Goal: Task Accomplishment & Management: Complete application form

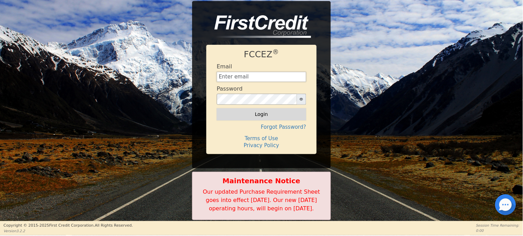
type input "pasteurwatersystem@pasteurwatersystem.com"
click at [263, 109] on button "Login" at bounding box center [262, 114] width 90 height 12
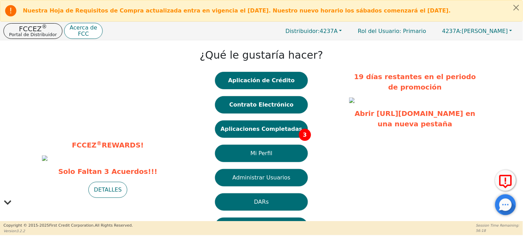
click at [34, 88] on div "FCCEZ ® REWARDS! Solo Faltan 3 Acuerdos!!! DETALLES" at bounding box center [89, 168] width 169 height 195
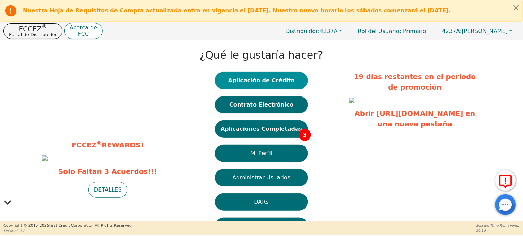
click at [282, 82] on button "Aplicación de Crédito" at bounding box center [261, 80] width 93 height 17
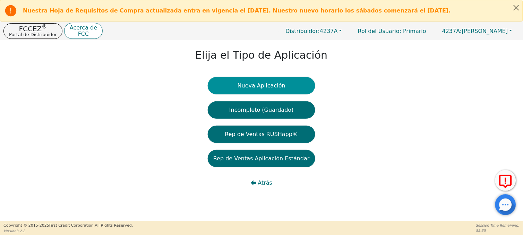
click at [243, 83] on button "Nueva Aplicación" at bounding box center [262, 85] width 108 height 17
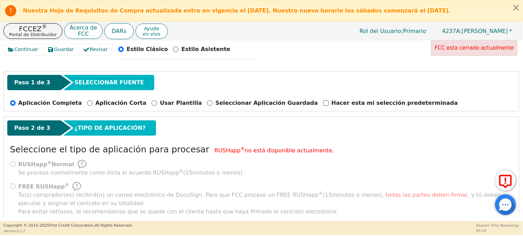
scroll to position [77, 0]
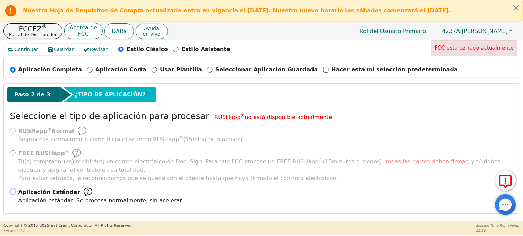
click at [14, 192] on input "Aplicación Estándar Aplicación estándar: Se procesa normalmente, sin acelerar." at bounding box center [13, 192] width 6 height 6
radio input "true"
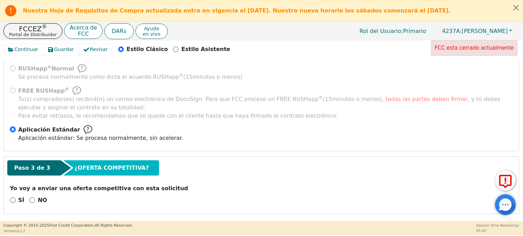
scroll to position [142, 0]
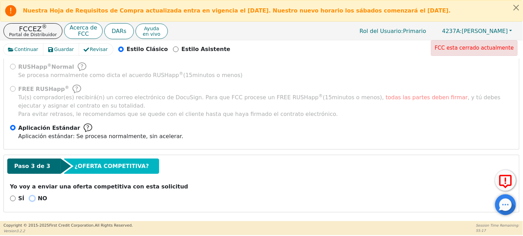
click at [30, 197] on input "NO" at bounding box center [32, 199] width 6 height 6
radio input "true"
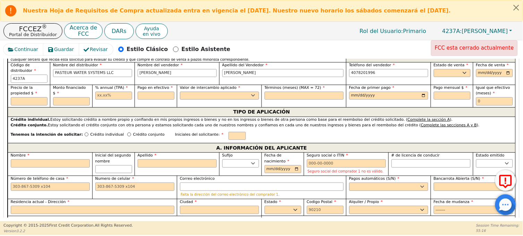
scroll to position [335, 0]
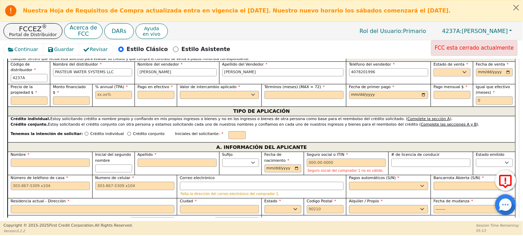
click at [452, 75] on select "AK AL AR AZ CA CO CT DC DE FL GA HI IA ID IL IN KS KY LA MA MD ME MI MN MO MS M…" at bounding box center [452, 72] width 37 height 8
click at [453, 74] on select "AK AL AR AZ CA CO CT DC DE FL GA HI IA ID IL IN KS KY LA MA MD ME MI MN MO MS M…" at bounding box center [452, 72] width 37 height 8
select select "PA"
click at [434, 69] on select "AK AL AR AZ CA CO CT DC DE FL GA HI IA ID IL IN KS KY LA MA MD ME MI MN MO MS M…" at bounding box center [452, 72] width 37 height 8
click at [479, 74] on input "date" at bounding box center [494, 72] width 37 height 8
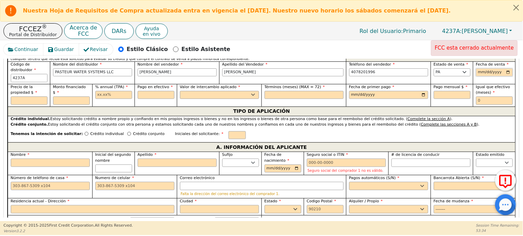
click at [503, 74] on input "date" at bounding box center [494, 72] width 37 height 8
click at [508, 70] on input "date" at bounding box center [494, 72] width 37 height 8
type input "2025-09-12"
click at [23, 102] on input "text" at bounding box center [29, 100] width 37 height 8
type input "7990.00"
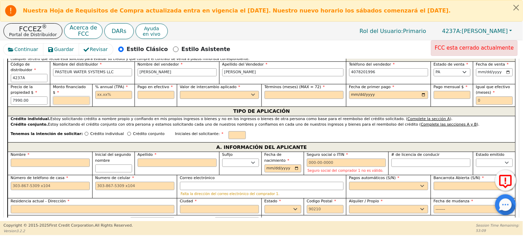
click at [68, 98] on input "text" at bounding box center [71, 100] width 37 height 8
type input "7990.00"
type input "21.99"
type input "0.00"
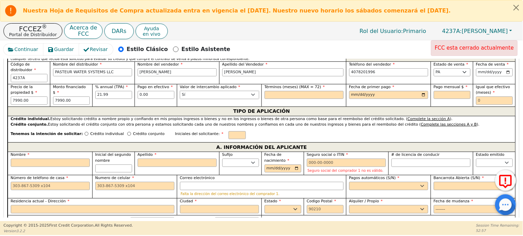
select select "n"
type input "72"
click at [420, 96] on input "date" at bounding box center [388, 95] width 79 height 8
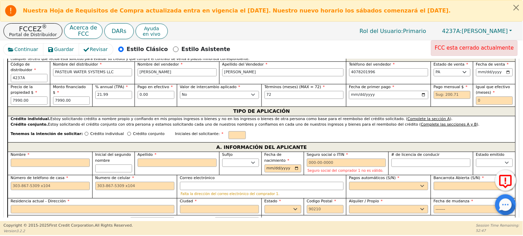
type input "2025-10-12"
click at [443, 97] on input "text" at bounding box center [452, 95] width 37 height 8
type input "200.71"
drag, startPoint x: 448, startPoint y: 101, endPoint x: 489, endPoint y: 105, distance: 41.2
click at [488, 105] on div "Igual que efectivo (meses)" at bounding box center [494, 95] width 42 height 23
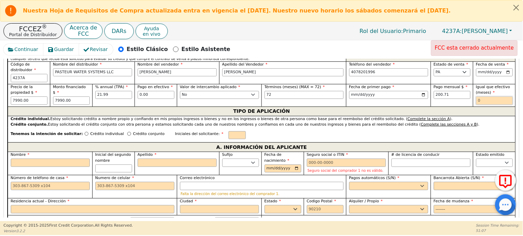
click at [493, 101] on input "text" at bounding box center [494, 100] width 37 height 8
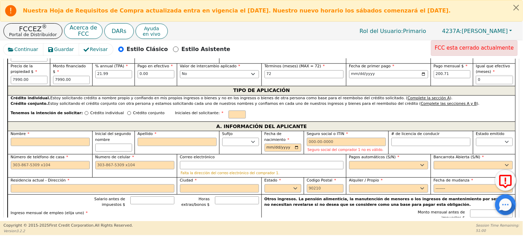
scroll to position [373, 0]
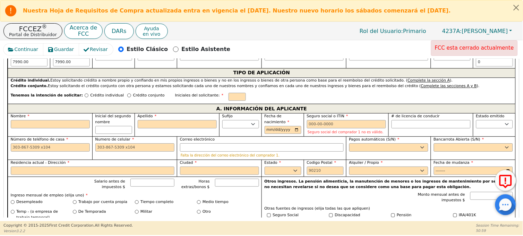
type input "0"
click at [90, 96] on p "Crédito individual" at bounding box center [107, 96] width 34 height 6
click at [85, 96] on input "Crédito individual" at bounding box center [87, 95] width 4 height 4
radio input "true"
click at [229, 98] on input "text" at bounding box center [237, 97] width 17 height 8
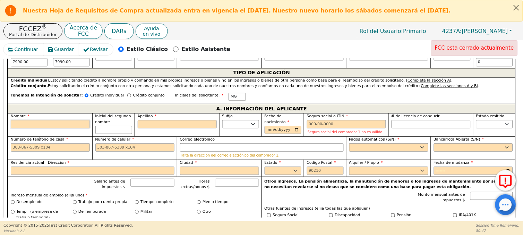
type input "M"
type input "MA"
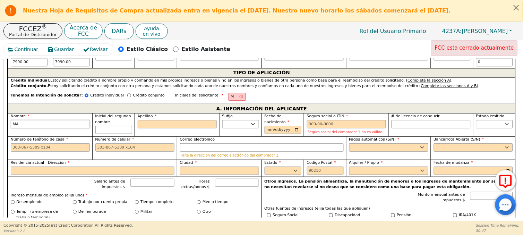
type input "MAR"
type input "MARI"
type input "[PERSON_NAME]"
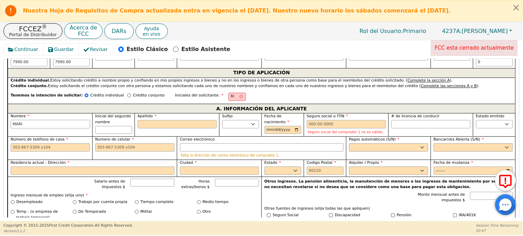
type input "[PERSON_NAME]"
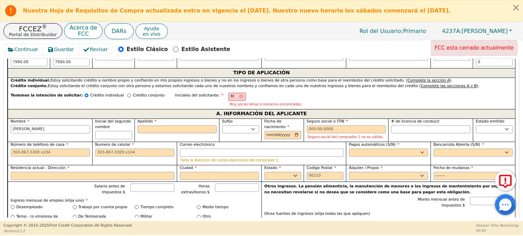
type input "[PERSON_NAME]"
type input "MG"
type input "G"
type input "MARIA G"
type input "GA"
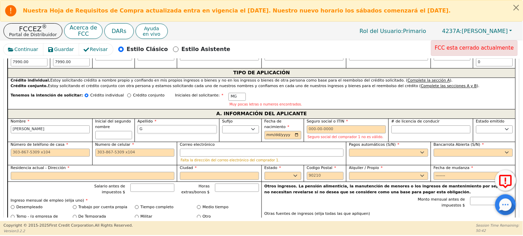
type input "MARIA GA"
type input "GAR"
type input "MARIA GAR"
type input "GARC"
type input "MARIA GARC"
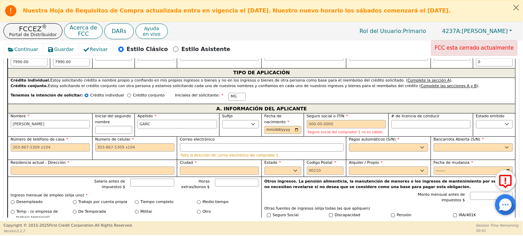
type input "GARCI"
type input "MARIA GARCI"
type input "[PERSON_NAME]"
type input "MARIA GARCIA"
click at [234, 126] on select "Jr. Sr. II III IV" at bounding box center [240, 124] width 37 height 8
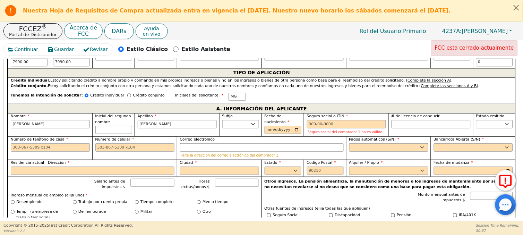
drag, startPoint x: 289, startPoint y: 122, endPoint x: 282, endPoint y: 129, distance: 10.1
click at [289, 122] on label "Fecha de nacimiento" at bounding box center [283, 118] width 37 height 11
click at [289, 126] on input "Fecha de nacimiento" at bounding box center [283, 130] width 37 height 8
click at [266, 130] on input "Fecha de nacimiento" at bounding box center [283, 130] width 37 height 8
click at [268, 130] on input "Fecha de nacimiento" at bounding box center [283, 130] width 37 height 8
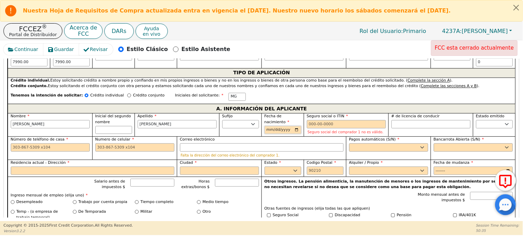
click at [269, 130] on input "Fecha de nacimiento" at bounding box center [283, 130] width 37 height 8
click at [270, 133] on input "Fecha de nacimiento" at bounding box center [283, 130] width 37 height 8
click at [278, 130] on input "Fecha de nacimiento" at bounding box center [283, 130] width 37 height 8
click at [271, 131] on input "Fecha de nacimiento" at bounding box center [283, 130] width 37 height 8
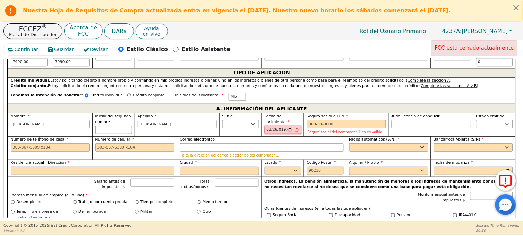
type input "1971-03-26"
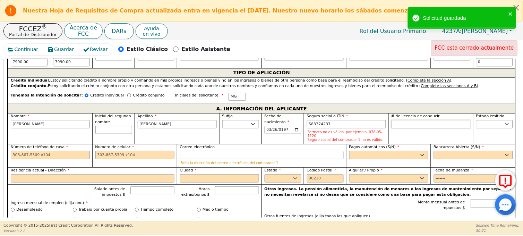
type input "***-**-4237"
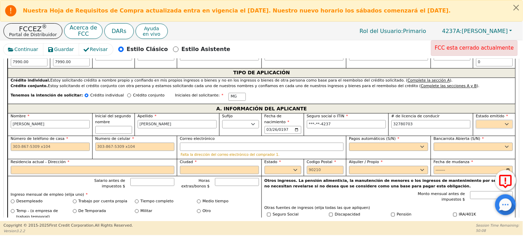
type input "********"
select select "PA"
click at [47, 148] on input "Número de teléfono de casa" at bounding box center [50, 147] width 79 height 8
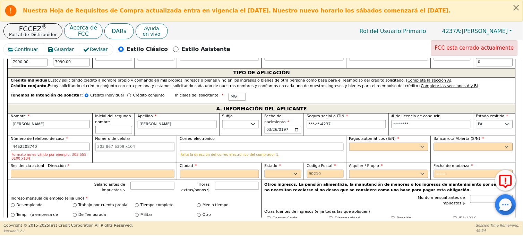
type input "445-220-8740"
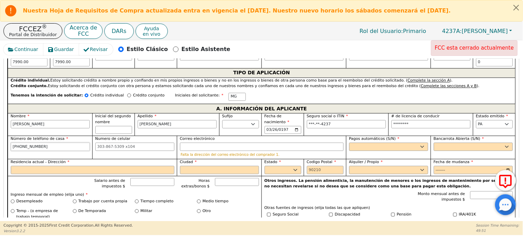
drag, startPoint x: 49, startPoint y: 144, endPoint x: -2, endPoint y: 150, distance: 51.0
click at [0, 150] on html "Nuestra Hoja de Requisitos de Compra actualizada entra en vigencia el lunes 8 d…" at bounding box center [261, 117] width 523 height 235
click at [116, 147] on input "Numero de celular" at bounding box center [134, 147] width 79 height 8
paste input "445-220-8740"
type input "445-220-8740"
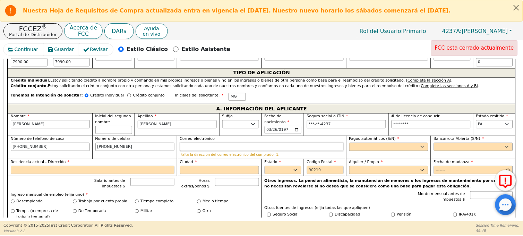
click at [190, 150] on input "Correo electrónico" at bounding box center [262, 147] width 164 height 8
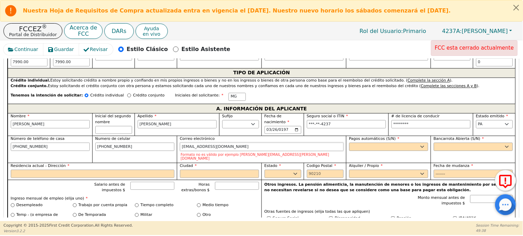
type input "CARMARISKY8@GMAIL.COM"
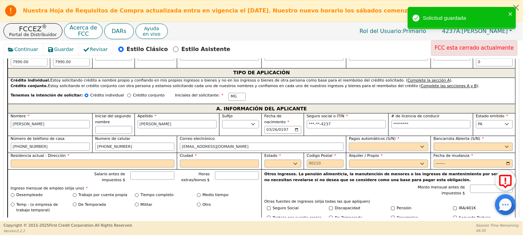
click at [361, 148] on select "Sí No" at bounding box center [388, 147] width 79 height 8
select select "y"
click at [349, 144] on select "Sí No" at bounding box center [388, 147] width 79 height 8
type input "MARIA GARCIA"
click at [457, 144] on select "Sí No" at bounding box center [473, 147] width 79 height 8
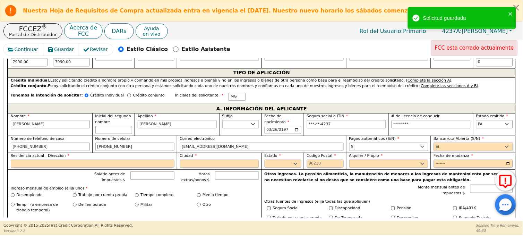
click at [434, 144] on select "Sí No" at bounding box center [473, 147] width 79 height 8
click at [444, 146] on select "Sí No" at bounding box center [473, 147] width 79 height 8
select select "n"
click at [434, 144] on select "Sí No" at bounding box center [473, 147] width 79 height 8
click at [112, 167] on input "Residencia actual - Dirección" at bounding box center [93, 164] width 164 height 8
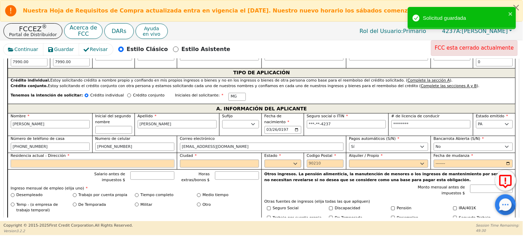
click at [112, 167] on input "Residencia actual - Dirección" at bounding box center [93, 164] width 164 height 8
click at [94, 164] on input "Residencia actual - Dirección" at bounding box center [93, 164] width 164 height 8
paste input "1920 Berkshire St Philadelphia PA 19124"
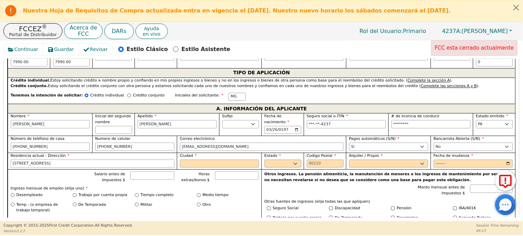
drag, startPoint x: 78, startPoint y: 168, endPoint x: 69, endPoint y: 168, distance: 8.7
click at [69, 168] on input "1920 Berkshire St Philadelphia PA 19124" at bounding box center [93, 164] width 164 height 8
type input "1920 Berkshire St Philadelphia PA"
type input "19124"
click at [282, 166] on select "AK AL AR AZ CA CO CT DC DE FL GA HI IA ID IL IN KS KY LA MA MD ME MI MN MO MS M…" at bounding box center [283, 164] width 37 height 8
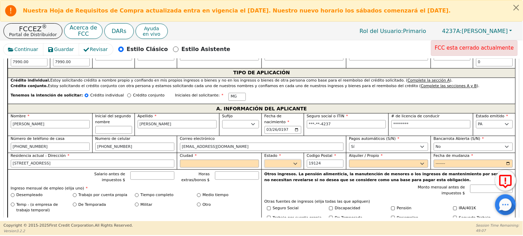
select select "PA"
click at [265, 161] on select "AK AL AR AZ CA CO CT DC DE FL GA HI IA ID IL IN KS KY LA MA MD ME MI MN MO MS M…" at bounding box center [283, 164] width 37 height 8
click at [76, 166] on input "1920 Berkshire St Philadelphia PA" at bounding box center [93, 164] width 164 height 8
type input "1920 Berkshire St"
click at [190, 164] on input "Ciudad" at bounding box center [219, 164] width 79 height 8
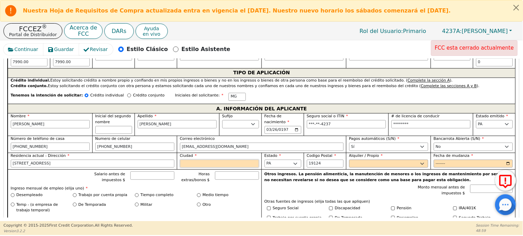
paste input "Philadelphia"
type input "Philadelphia"
click at [358, 163] on select "Alquilar Propietario" at bounding box center [388, 164] width 79 height 8
select select "Own"
click at [349, 161] on select "Alquilar Propietario" at bounding box center [388, 164] width 79 height 8
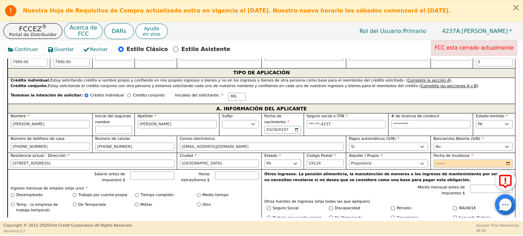
click at [442, 165] on input "Fecha de mudanza" at bounding box center [473, 164] width 79 height 8
type input "2024-01"
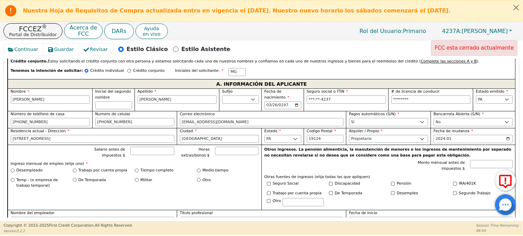
scroll to position [412, 0]
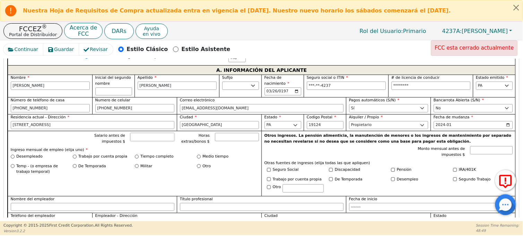
click at [146, 140] on input "Salario antes de impuestos $" at bounding box center [152, 137] width 44 height 8
type input "5300.00"
click at [137, 156] on input "Tiempo completo" at bounding box center [137, 157] width 4 height 4
radio input "true"
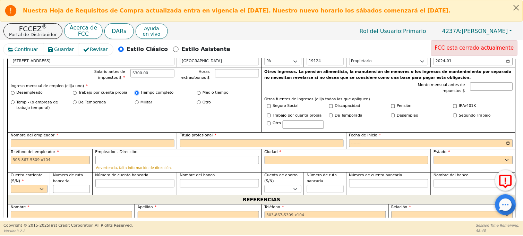
scroll to position [489, 0]
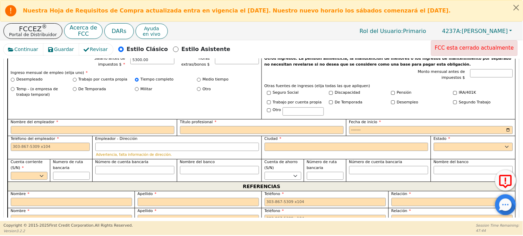
click at [393, 79] on div "Monto mensual antes de impuestos $" at bounding box center [389, 75] width 248 height 13
click at [56, 132] on input "Nombre del empleador" at bounding box center [93, 130] width 164 height 8
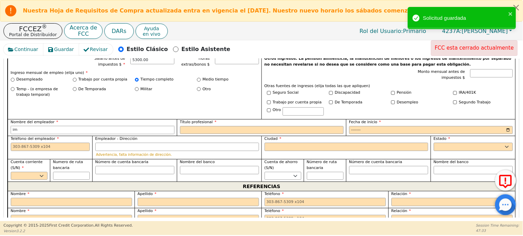
type input "i"
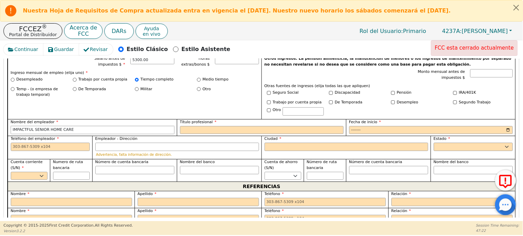
type input "IMPACTFUL SENIOR HOME CARE"
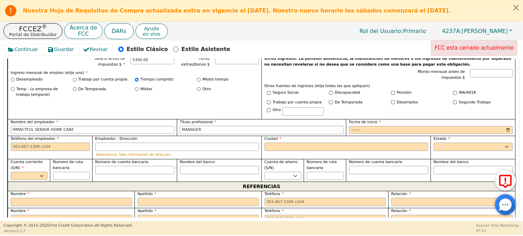
type input "MANAGER"
click at [350, 129] on input "Fecha de inicio" at bounding box center [431, 130] width 164 height 8
click at [366, 128] on input "Fecha de inicio" at bounding box center [431, 130] width 164 height 8
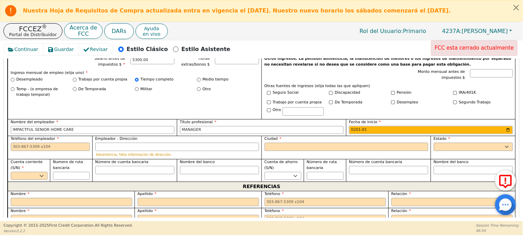
type input "2018-01"
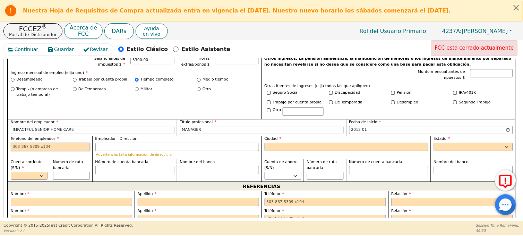
click at [32, 151] on input "Teléfono del empleador" at bounding box center [50, 147] width 79 height 8
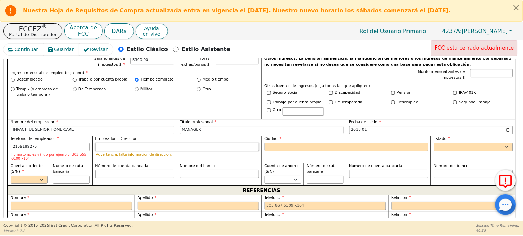
type input "215-918-9275"
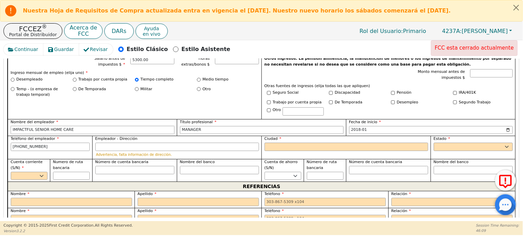
drag, startPoint x: 74, startPoint y: 131, endPoint x: -2, endPoint y: 120, distance: 76.4
click at [0, 120] on html "Nuestra Hoja de Requisitos de Compra actualizada entra en vigencia el lunes 8 d…" at bounding box center [261, 117] width 523 height 235
click at [293, 147] on input "Ciudad" at bounding box center [347, 147] width 164 height 8
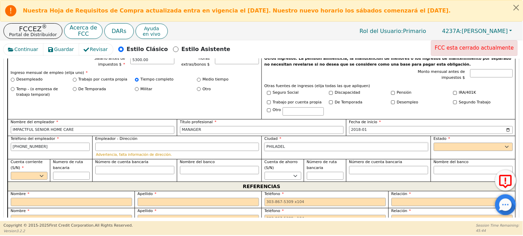
type input "PHILADELPHIA"
click at [459, 147] on select "AK AL AR AZ CA CO CT DC DE FL GA HI IA ID IL IN KS KY LA MA MD ME MI MN MO MS M…" at bounding box center [473, 147] width 79 height 8
select select "PA"
click at [434, 144] on select "AK AL AR AZ CA CO CT DC DE FL GA HI IA ID IL IN KS KY LA MA MD ME MI MN MO MS M…" at bounding box center [473, 147] width 79 height 8
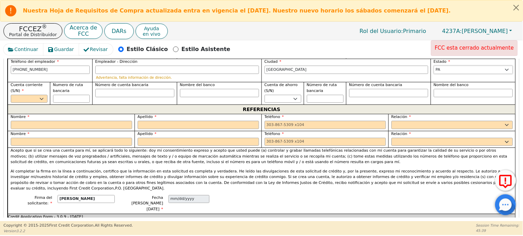
scroll to position [566, 0]
click at [29, 101] on select "Sí No" at bounding box center [29, 98] width 37 height 8
select select "y"
click at [11, 96] on select "Sí No" at bounding box center [29, 98] width 37 height 8
click at [64, 102] on input "Numero de ruta bancaria" at bounding box center [71, 98] width 37 height 8
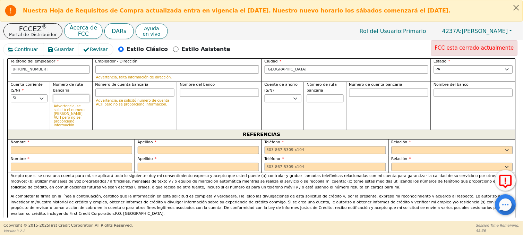
click at [64, 102] on input "Numero de ruta bancaria" at bounding box center [71, 98] width 37 height 8
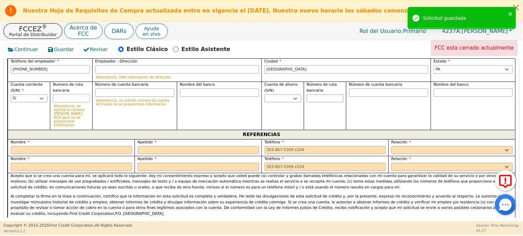
type input "0"
type input "*"
type input "03"
type input "**"
type input "031"
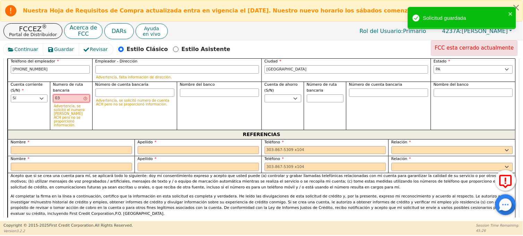
type input "***"
type input "0310"
type input "****"
type input "03100"
type input "*****"
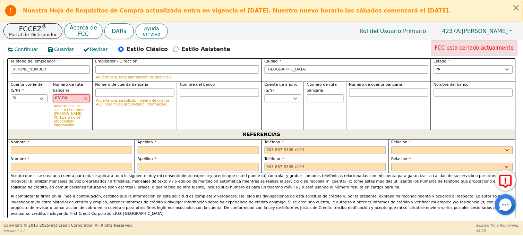
type input "031000"
type input "******"
type input "0310005"
type input "*******"
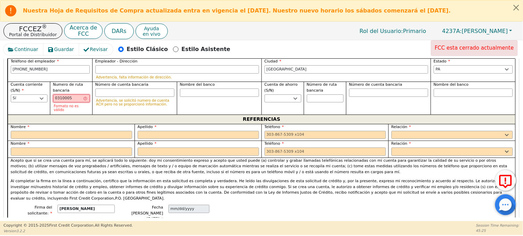
type input "03100050"
type input "********"
type input "031000503"
type input "*********"
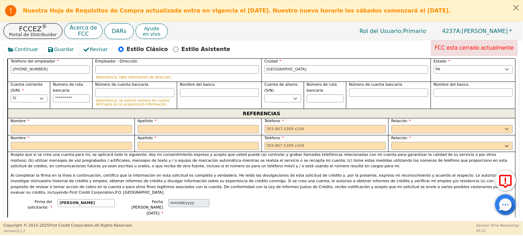
type input "5"
type input "*"
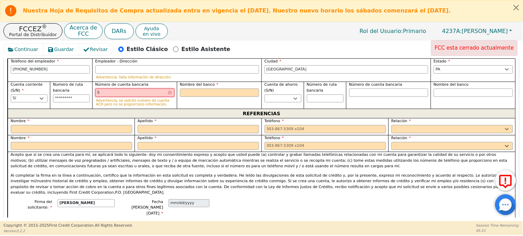
type input "58"
type input "**"
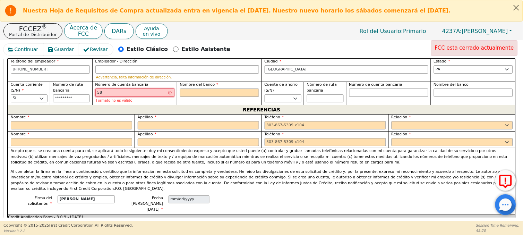
type input "587"
type input "***"
type input "5871"
type input "****"
type input "58713"
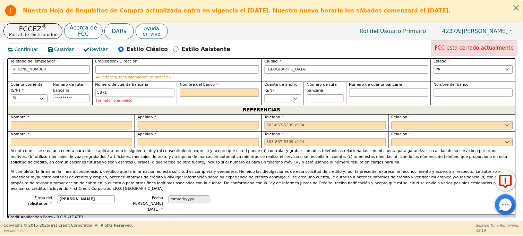
type input "*****"
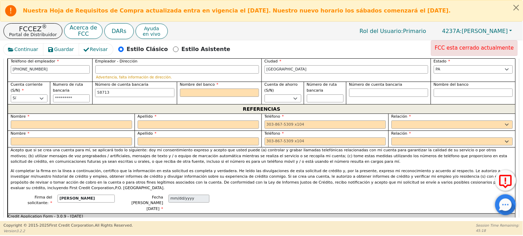
type input "587139"
type input "******"
type input "5871399"
type input "*******"
type input "58713993"
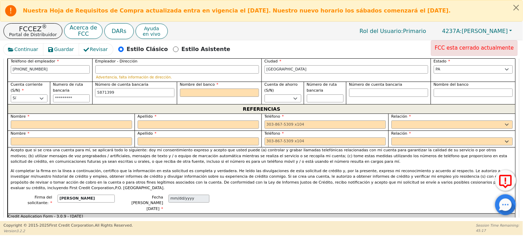
type input "********"
type input "587139933"
type input "*********"
type input "5871399332"
type input "**********"
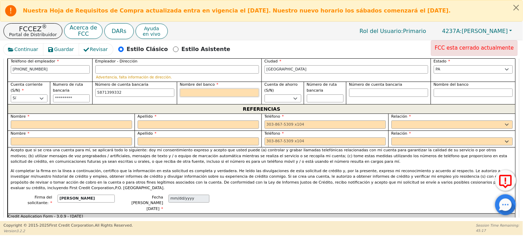
type input "**********"
click at [189, 96] on input "Nombre del banco" at bounding box center [219, 92] width 79 height 8
click at [193, 94] on input "Nombre del banco" at bounding box center [219, 92] width 79 height 8
type input "A"
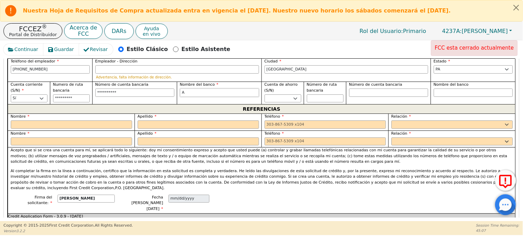
type input "A"
click at [160, 92] on input "5871399332" at bounding box center [134, 92] width 79 height 8
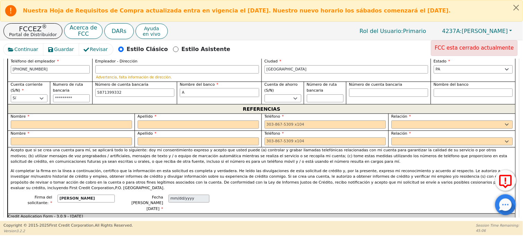
type input "**********"
click at [225, 97] on input "A" at bounding box center [219, 92] width 79 height 8
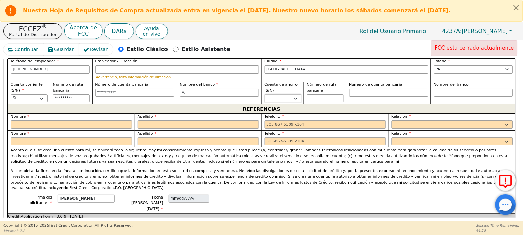
click at [281, 101] on select "Sí No" at bounding box center [283, 98] width 37 height 8
select select "n"
click at [265, 96] on select "Sí No" at bounding box center [283, 98] width 37 height 8
click at [42, 125] on input "text" at bounding box center [71, 124] width 121 height 8
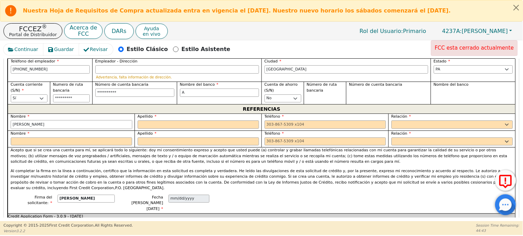
type input "JOMARIE"
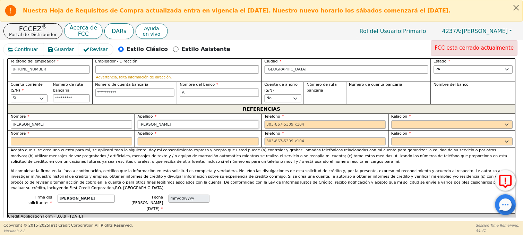
type input "NUNZI"
click at [405, 124] on select "PADRE MADRE HERMANA HERMANO HIJA HIJO COLABORADOR VECINO AMIGO PRIMO ABUELA ABU…" at bounding box center [452, 124] width 121 height 8
select select "DAUGHTER"
click at [392, 122] on select "PADRE MADRE HERMANA HERMANO HIJA HIJO COLABORADOR VECINO AMIGO PRIMO ABUELA ABU…" at bounding box center [452, 124] width 121 height 8
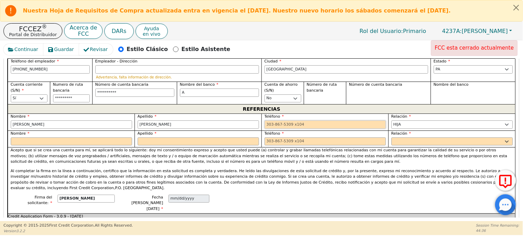
click at [285, 126] on input "tel" at bounding box center [325, 124] width 121 height 8
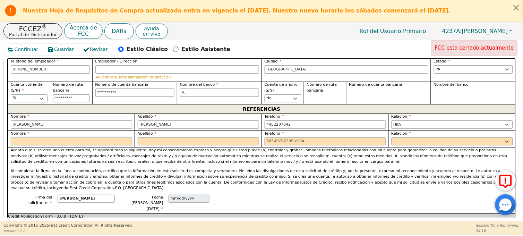
type input "445-220-7042"
click at [88, 141] on input "text" at bounding box center [71, 141] width 121 height 8
type input "IBIS"
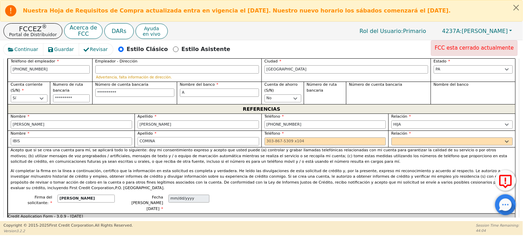
type input "COMINA"
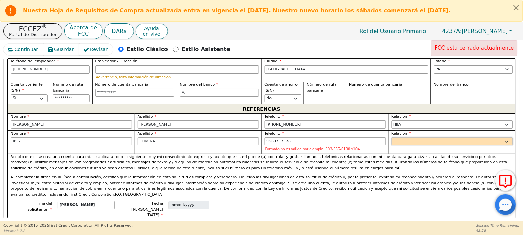
type input "956-971-7578"
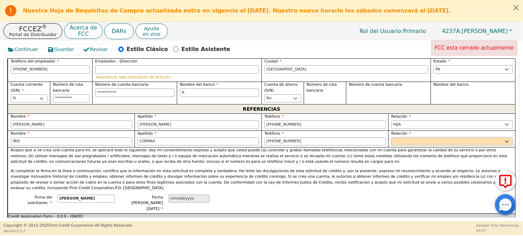
click at [407, 143] on select "PADRE MADRE HERMANA HERMANO HIJA HIJO COLABORADOR VECINO AMIGO PRIMO ABUELA ABU…" at bounding box center [452, 141] width 121 height 8
select select "FRIEND"
click at [392, 139] on select "PADRE MADRE HERMANA HERMANO HIJA HIJO COLABORADOR VECINO AMIGO PRIMO ABUELA ABU…" at bounding box center [452, 141] width 121 height 8
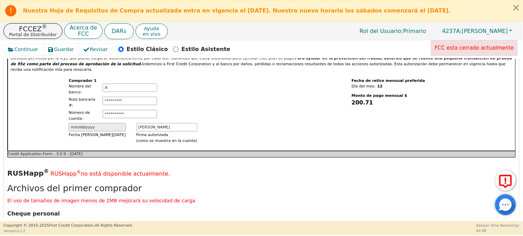
scroll to position [836, 0]
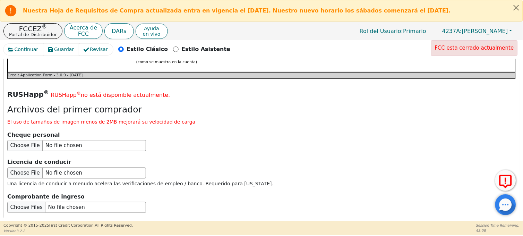
click at [358, 140] on div at bounding box center [261, 145] width 509 height 11
click at [27, 168] on input "file" at bounding box center [76, 173] width 139 height 11
type input "C:\fakepath\ID MARIA GARCIA.jpg"
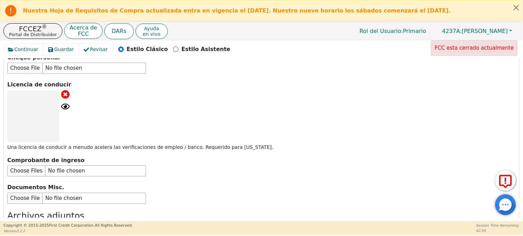
scroll to position [952, 0]
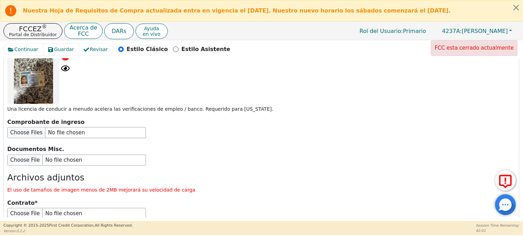
drag, startPoint x: 379, startPoint y: 59, endPoint x: 271, endPoint y: 88, distance: 111.8
click at [379, 60] on div at bounding box center [261, 78] width 509 height 52
click at [32, 127] on input "file" at bounding box center [76, 132] width 139 height 11
type input "C:\fakepath\PAYSTUB 08-29-2025.jpg"
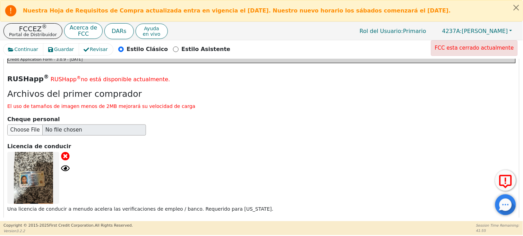
scroll to position [836, 0]
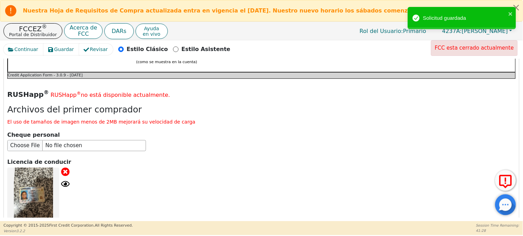
click at [371, 105] on div "Archivos del primer comprador El uso de tamaños de imagen menos de 2MB mejorará…" at bounding box center [261, 115] width 509 height 21
click at [74, 140] on input "file" at bounding box center [76, 145] width 139 height 11
type input "C:\fakepath\ACH INFOMATION.jpg"
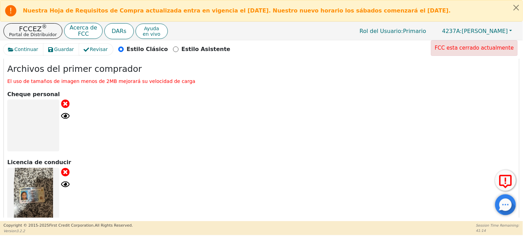
scroll to position [1069, 0]
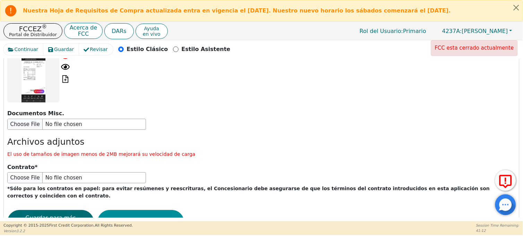
click at [145, 210] on button "Enviar solicitud" at bounding box center [141, 222] width 87 height 24
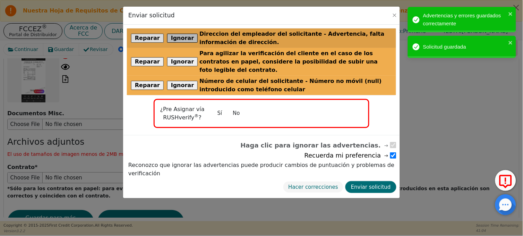
click at [183, 39] on button "Ignorar" at bounding box center [182, 38] width 31 height 9
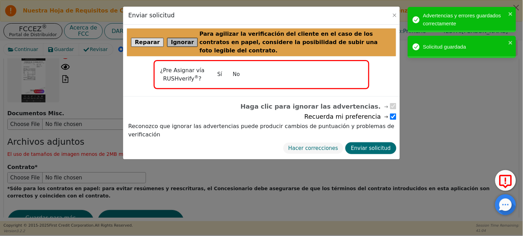
click at [183, 39] on button "Ignorar" at bounding box center [182, 42] width 31 height 9
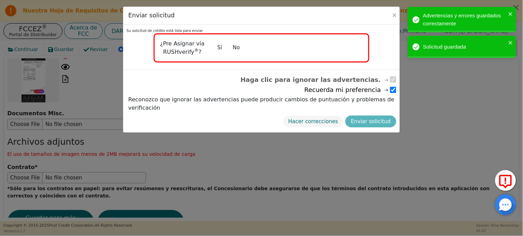
click at [238, 48] on button "No" at bounding box center [237, 48] width 18 height 12
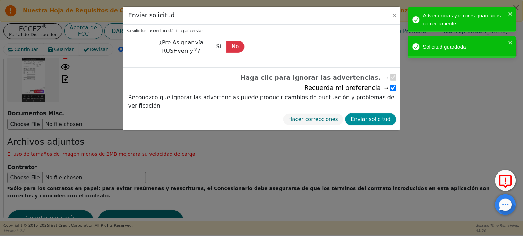
click at [366, 113] on button "Enviar solicitud" at bounding box center [371, 119] width 51 height 12
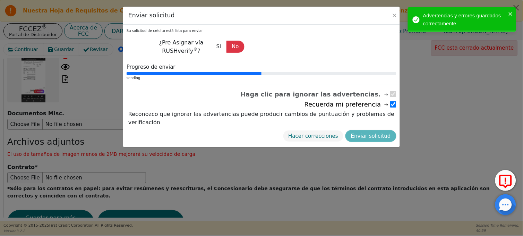
radio input "false"
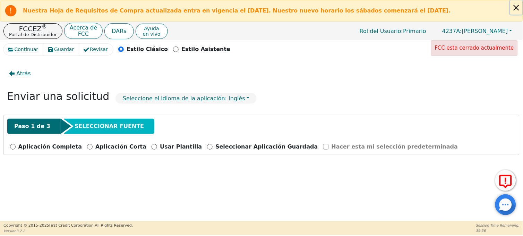
click at [516, 9] on button "Close alert" at bounding box center [516, 7] width 12 height 14
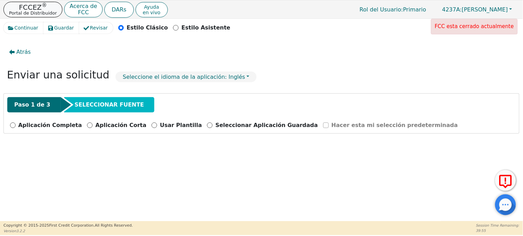
click at [26, 12] on p "Portal de Distribuidor" at bounding box center [33, 13] width 48 height 5
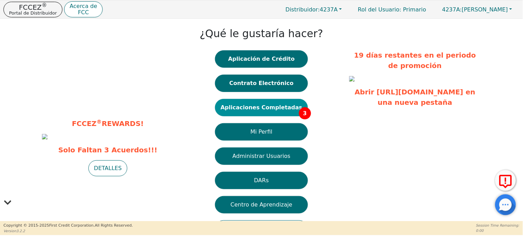
click at [278, 111] on button "Aplicaciones Completadas 3" at bounding box center [261, 107] width 93 height 17
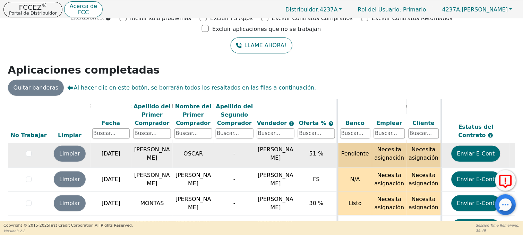
scroll to position [30, 0]
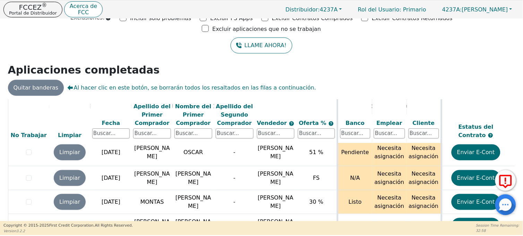
scroll to position [30, 0]
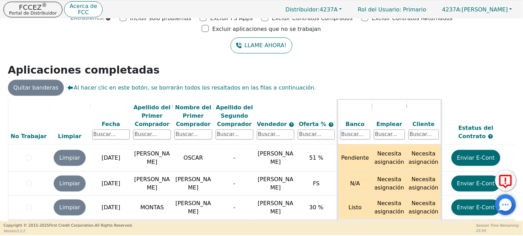
scroll to position [30, 0]
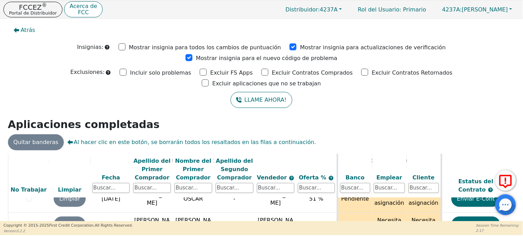
scroll to position [54, 0]
